Goal: Task Accomplishment & Management: Use online tool/utility

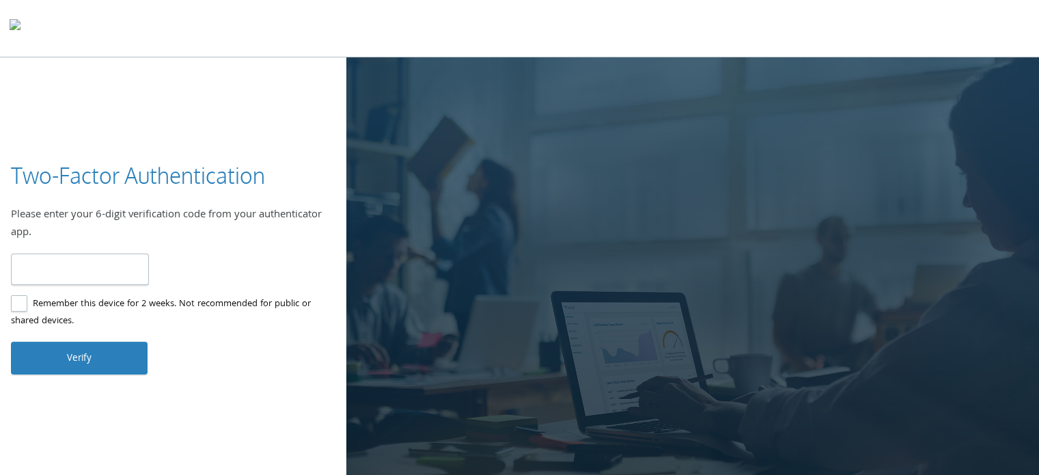
click at [15, 301] on label "Remember this device for 2 weeks. Not recommended for public or shared devices." at bounding box center [168, 313] width 314 height 34
click at [126, 262] on input "number" at bounding box center [80, 269] width 138 height 32
type input "******"
